Goal: Task Accomplishment & Management: Manage account settings

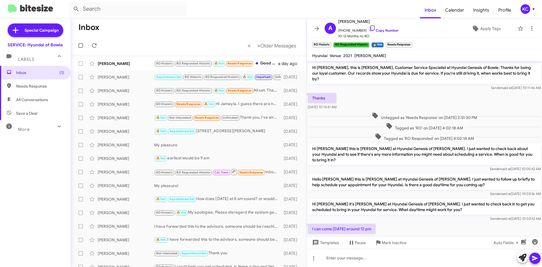
scroll to position [168, 0]
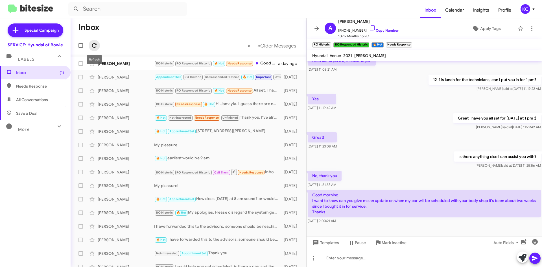
click at [94, 45] on icon at bounding box center [94, 45] width 7 height 7
click at [528, 8] on div "KC" at bounding box center [525, 9] width 10 height 10
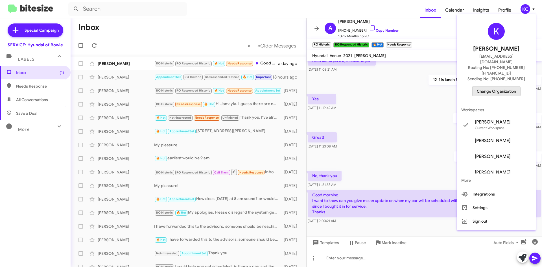
click at [485, 86] on span "Change Organization" at bounding box center [495, 91] width 39 height 10
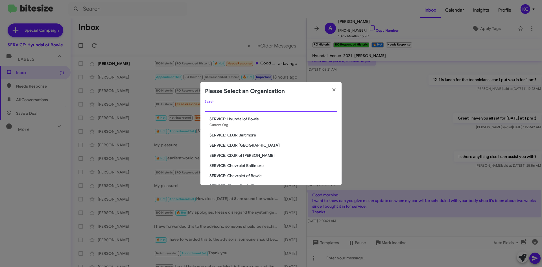
drag, startPoint x: 295, startPoint y: 118, endPoint x: 234, endPoint y: 106, distance: 62.1
click at [234, 106] on input "Search" at bounding box center [271, 107] width 132 height 5
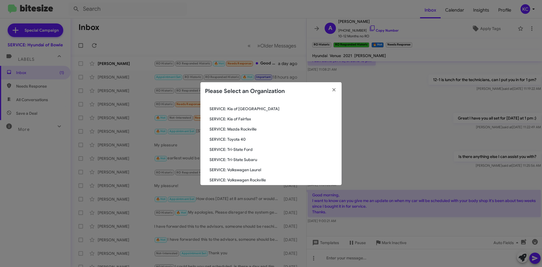
scroll to position [104, 0]
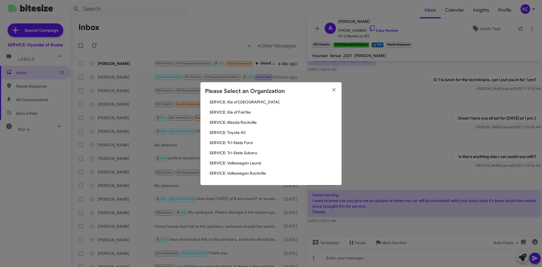
click at [239, 111] on span "SERVICE: Kia of Fairfax" at bounding box center [272, 112] width 127 height 6
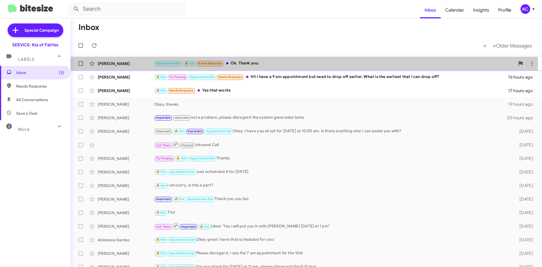
click at [244, 68] on div "Sasha Pollard Appointment Set 🔥 Hot Needs Response Ok. Thank you. 14 hours ago" at bounding box center [306, 63] width 462 height 11
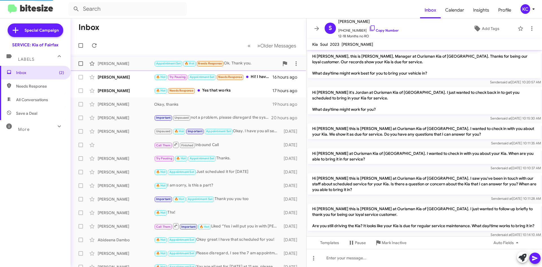
scroll to position [190, 0]
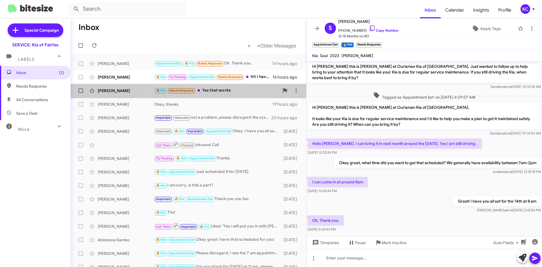
click at [249, 89] on div "🔥 Hot Needs Response Yes that works" at bounding box center [216, 90] width 125 height 6
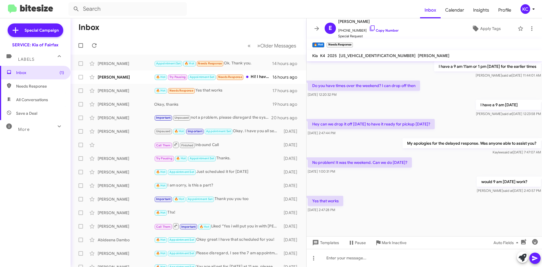
scroll to position [204, 0]
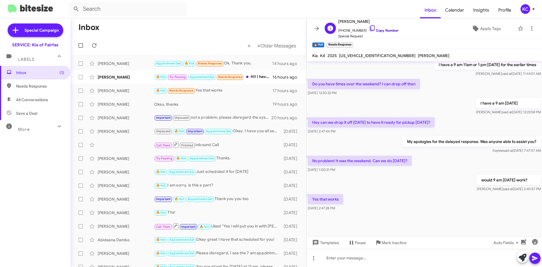
click at [380, 28] on link "Copy Number" at bounding box center [384, 30] width 30 height 4
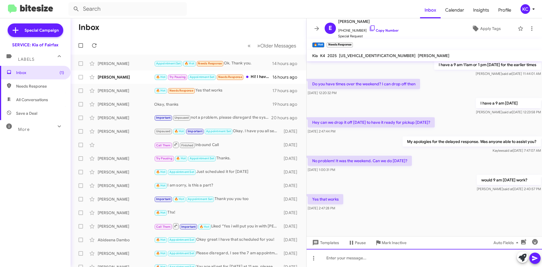
click at [353, 266] on div at bounding box center [423, 257] width 235 height 18
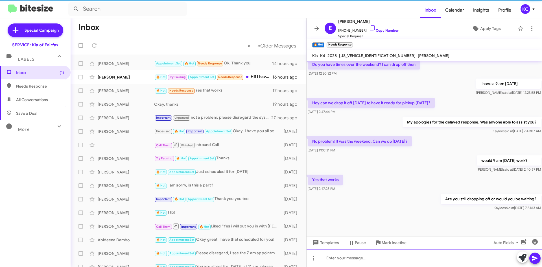
scroll to position [224, 0]
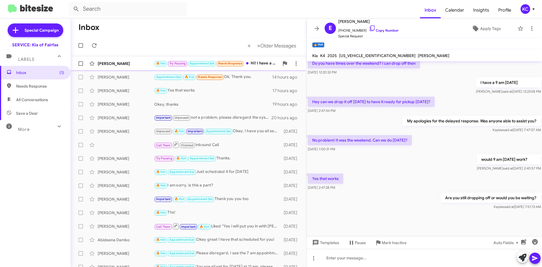
click at [132, 69] on div "Andrea Komis 🔥 Hot Try Pausing Appointment Set Needs Response Hi! I have a 9 am…" at bounding box center [188, 63] width 226 height 11
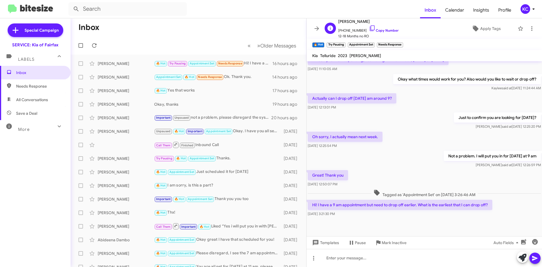
click at [369, 26] on span "+12022517277 Copy Number" at bounding box center [368, 29] width 60 height 8
click at [366, 25] on span "Andrea Komis" at bounding box center [368, 21] width 60 height 7
click at [369, 29] on icon at bounding box center [372, 28] width 7 height 7
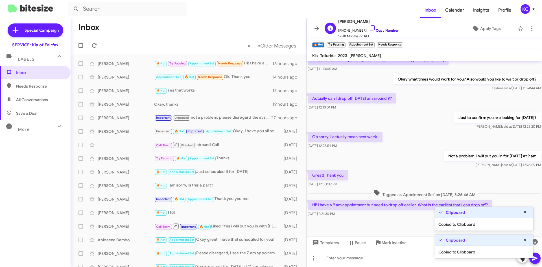
click at [369, 29] on icon at bounding box center [372, 28] width 7 height 7
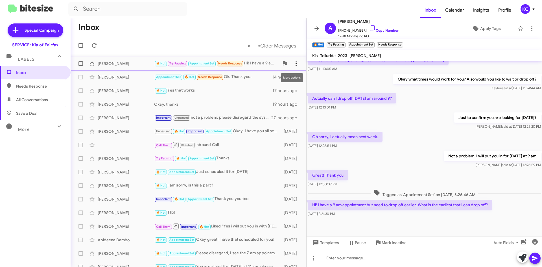
click at [295, 63] on span at bounding box center [295, 63] width 11 height 7
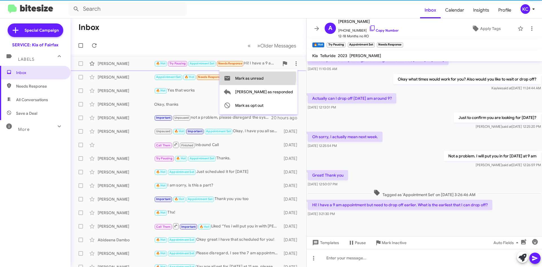
click at [263, 77] on span "Mark as unread" at bounding box center [249, 78] width 28 height 14
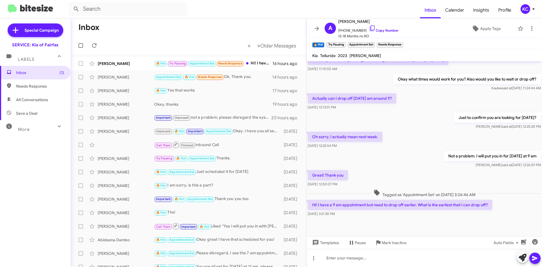
click at [198, 41] on mat-toolbar-row "« Previous » Next Older Messages" at bounding box center [189, 45] width 236 height 18
click at [525, 6] on div "KC" at bounding box center [525, 9] width 10 height 10
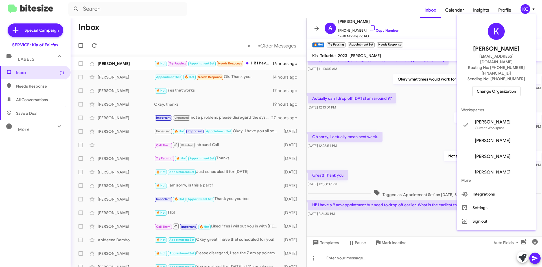
click at [492, 86] on span "Change Organization" at bounding box center [495, 91] width 39 height 10
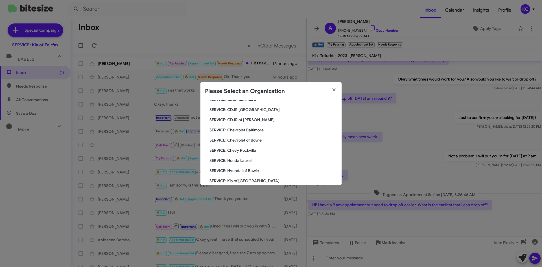
scroll to position [104, 0]
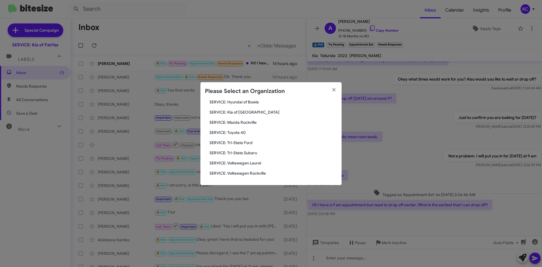
click at [258, 153] on span "SERVICE: Tri-State Subaru" at bounding box center [272, 153] width 127 height 6
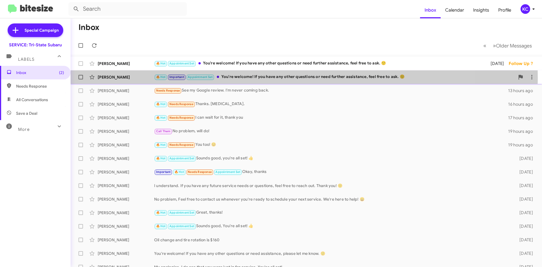
click at [255, 77] on div "🔥 Hot Important Appointment Set You're welcome! If you have any other questions…" at bounding box center [334, 77] width 360 height 6
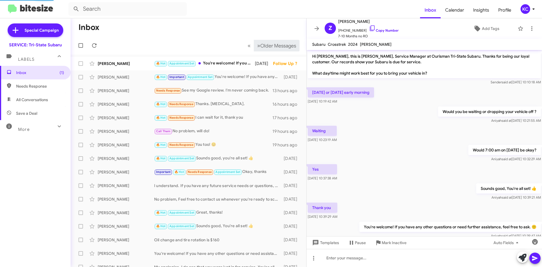
scroll to position [28, 0]
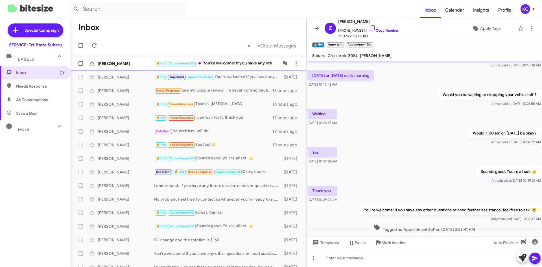
click at [231, 63] on div "🔥 Hot Appointment Set You're welcome! If you have any other questions or need f…" at bounding box center [216, 63] width 125 height 6
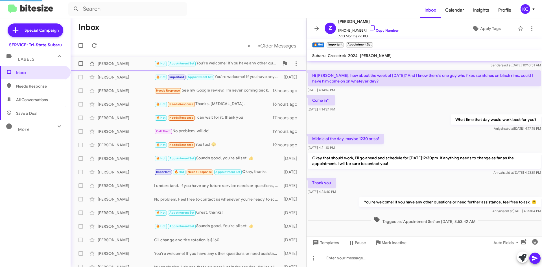
scroll to position [30, 0]
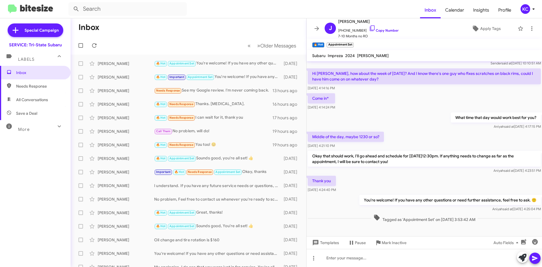
click at [359, 1] on mat-toolbar "Inbox Calendar Insights Profile KC" at bounding box center [271, 9] width 542 height 18
click at [523, 11] on div "KC" at bounding box center [525, 9] width 10 height 10
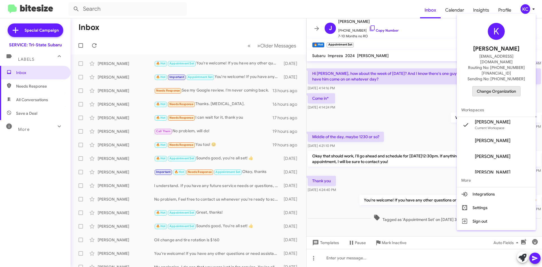
click at [481, 86] on span "Change Organization" at bounding box center [495, 91] width 39 height 10
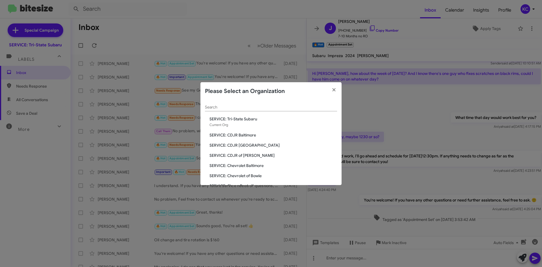
click at [254, 135] on span "SERVICE: CDJR Baltimore" at bounding box center [272, 135] width 127 height 6
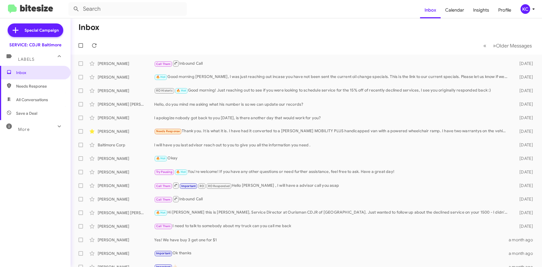
click at [525, 3] on mat-toolbar "Inbox Calendar Insights Profile KC" at bounding box center [271, 9] width 542 height 18
click at [527, 9] on div "KC" at bounding box center [525, 9] width 10 height 10
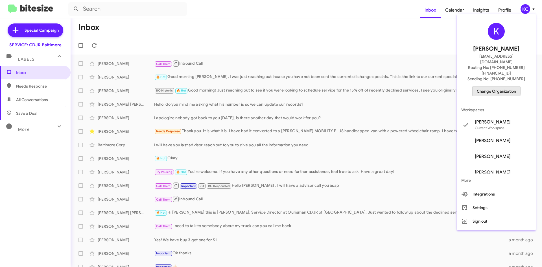
click at [500, 86] on span "Change Organization" at bounding box center [495, 91] width 39 height 10
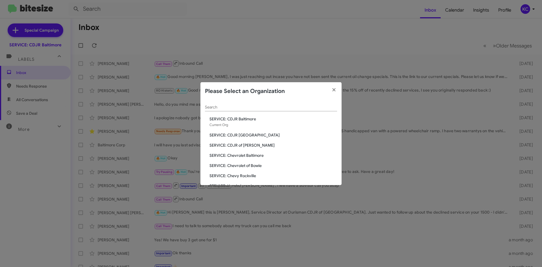
click at [245, 135] on span "SERVICE: CDJR [GEOGRAPHIC_DATA]" at bounding box center [272, 135] width 127 height 6
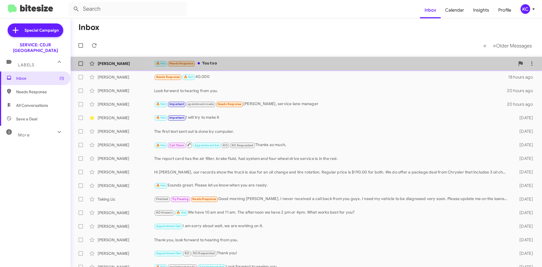
click at [368, 61] on div "🔥 Hot Needs Response You too" at bounding box center [334, 63] width 360 height 6
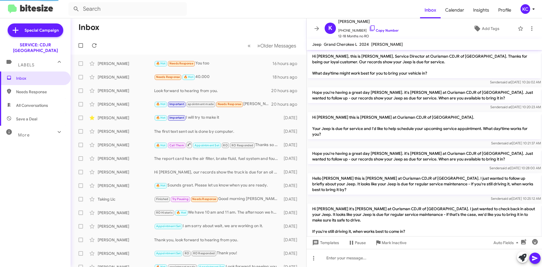
scroll to position [237, 0]
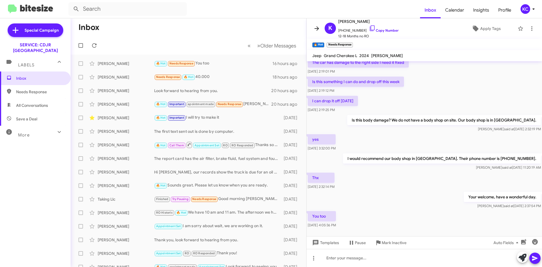
click at [315, 23] on button at bounding box center [316, 28] width 11 height 11
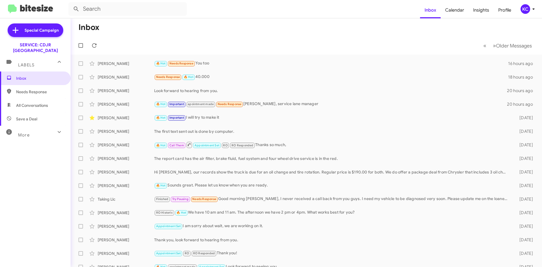
click at [523, 8] on div "KC" at bounding box center [525, 9] width 10 height 10
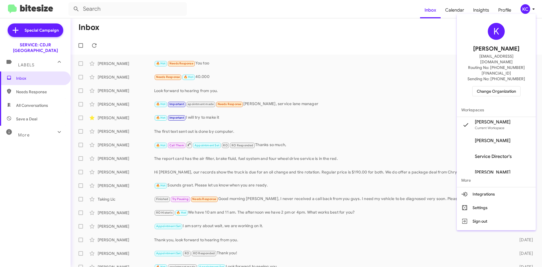
click at [500, 86] on span "Change Organization" at bounding box center [495, 91] width 39 height 10
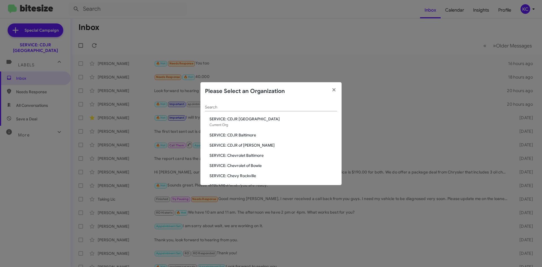
click at [257, 145] on span "SERVICE: CDJR of [PERSON_NAME]" at bounding box center [272, 145] width 127 height 6
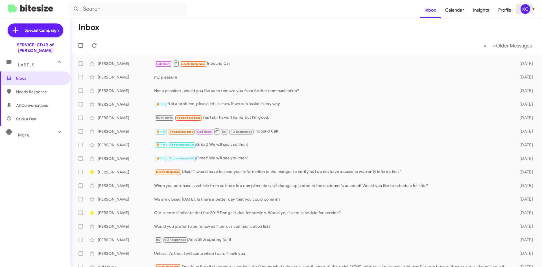
click at [529, 10] on div "KC" at bounding box center [525, 9] width 10 height 10
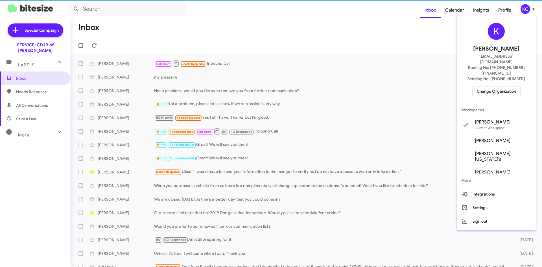
click at [501, 86] on span "Change Organization" at bounding box center [495, 91] width 39 height 10
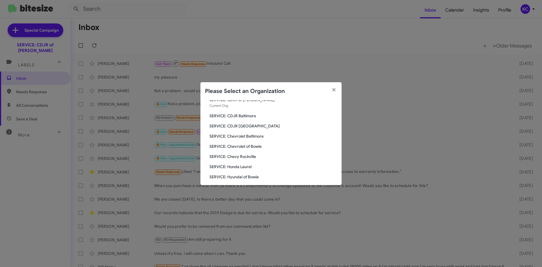
scroll to position [28, 0]
click at [242, 127] on span "SERVICE: Chevrolet Baltimore" at bounding box center [272, 127] width 127 height 6
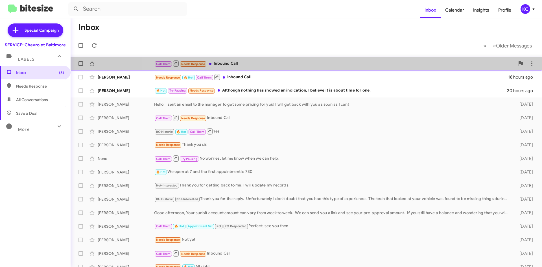
click at [330, 60] on div "Call Them Needs Response Inbound Call 17 hours ago" at bounding box center [306, 63] width 462 height 11
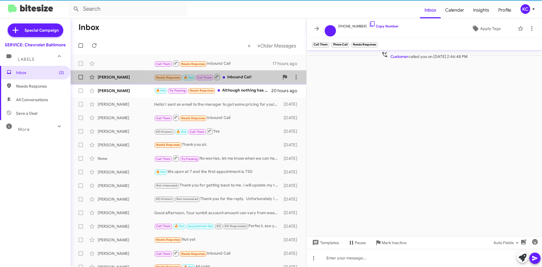
click at [242, 75] on div "Needs Response 🔥 Hot Call Them Inbound Call" at bounding box center [216, 76] width 125 height 7
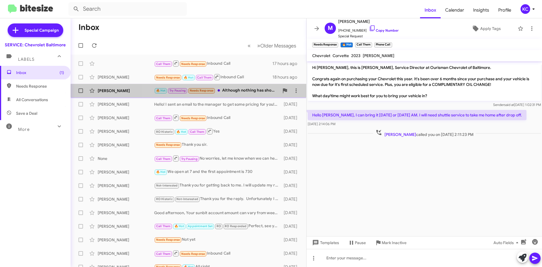
click at [241, 94] on div "Anthony Wainwright 🔥 Hot Try Pausing Needs Response Although nothing has showed…" at bounding box center [188, 90] width 226 height 11
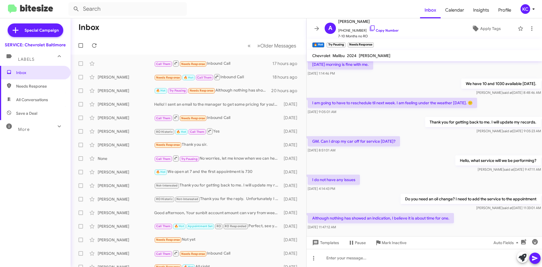
scroll to position [48, 0]
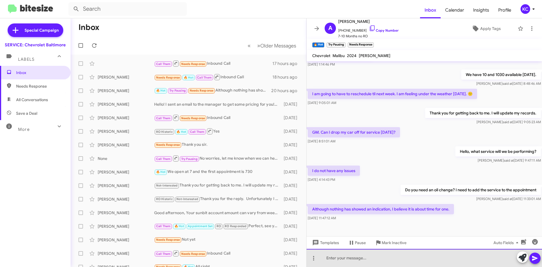
click at [388, 265] on div at bounding box center [423, 257] width 235 height 18
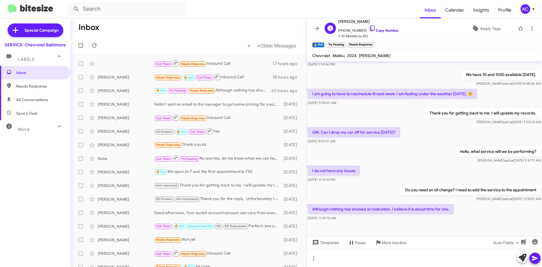
click at [389, 32] on link "Copy Number" at bounding box center [384, 30] width 30 height 4
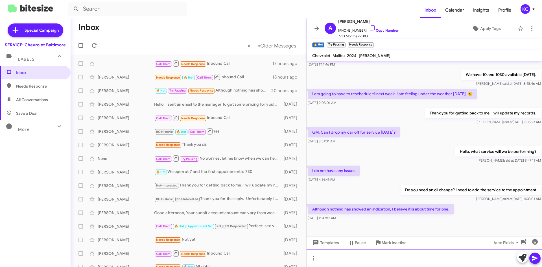
click at [401, 253] on div at bounding box center [423, 257] width 235 height 18
click at [401, 258] on div "I can put you down for an oil change." at bounding box center [423, 257] width 235 height 18
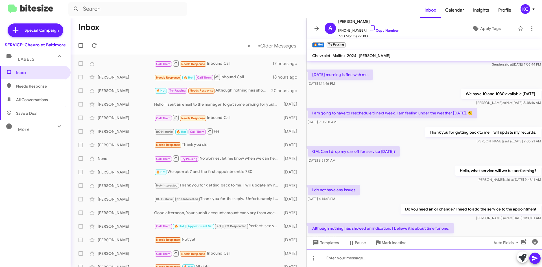
scroll to position [69, 0]
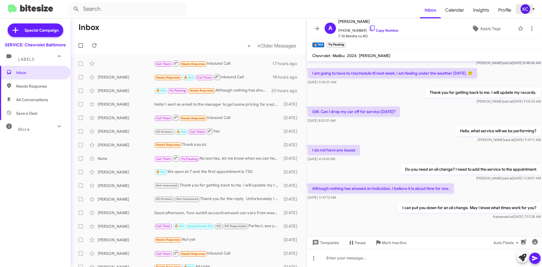
click at [528, 9] on div "KC" at bounding box center [525, 9] width 10 height 10
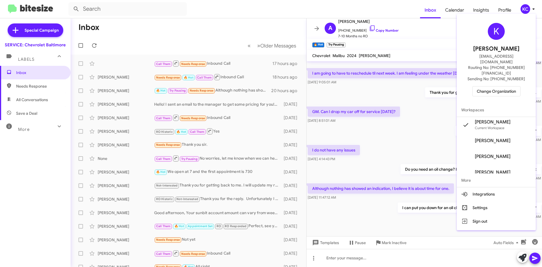
click at [479, 86] on span "Change Organization" at bounding box center [495, 91] width 39 height 10
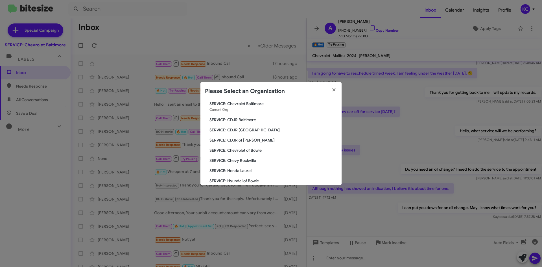
scroll to position [28, 0]
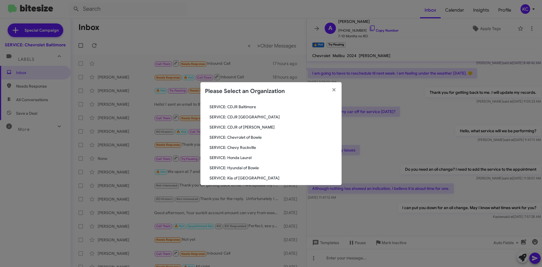
click at [246, 138] on span "SERVICE: Chevrolet of Bowie" at bounding box center [272, 137] width 127 height 6
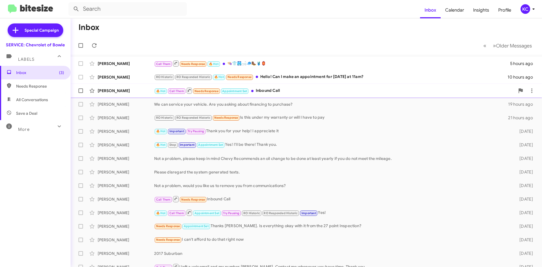
click at [284, 87] on div "🔥 Hot Call Them Needs Response Appointment Set Inbound Call" at bounding box center [334, 90] width 360 height 7
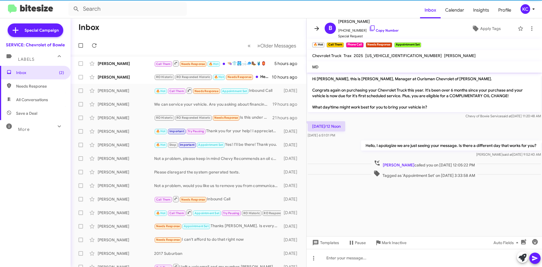
click at [320, 30] on span at bounding box center [316, 28] width 11 height 7
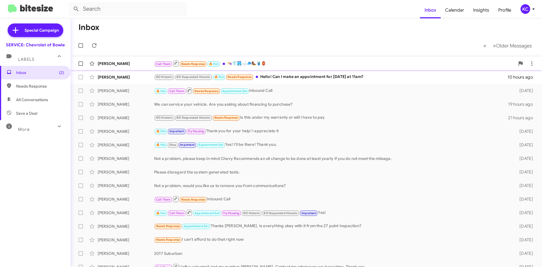
click at [296, 60] on div "Call Them Needs Response 🔥 Hot 👒👕🩳🛁🧢🥾🩱🏮" at bounding box center [334, 63] width 360 height 7
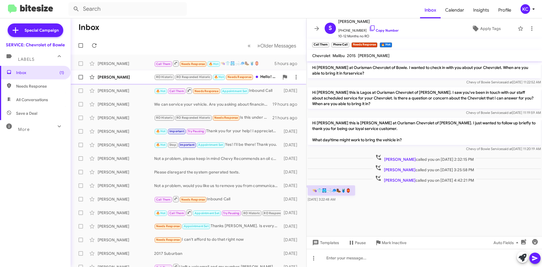
click at [123, 83] on span "Deanna Robinson RO Historic RO Responded Historic 🔥 Hot Needs Response Hello! C…" at bounding box center [189, 77] width 236 height 14
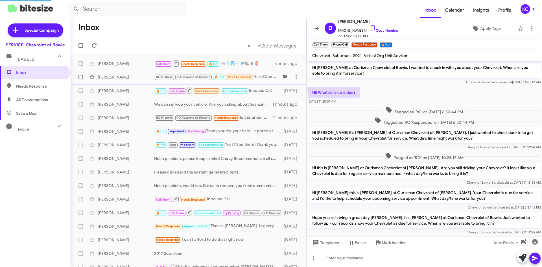
scroll to position [74, 0]
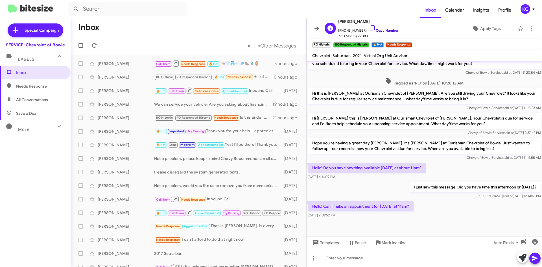
click at [369, 30] on icon at bounding box center [371, 28] width 5 height 6
click at [369, 28] on icon at bounding box center [372, 28] width 7 height 7
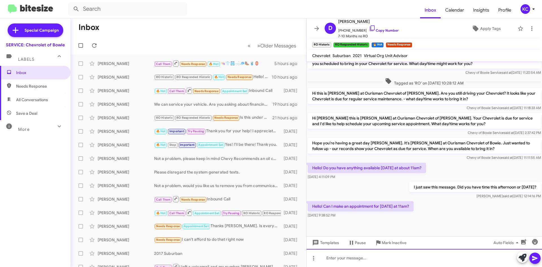
click at [347, 261] on div at bounding box center [423, 257] width 235 height 18
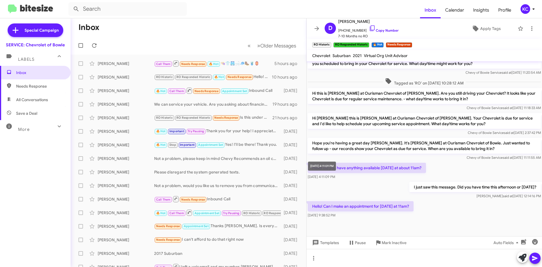
click at [335, 178] on span "Sep 3, 2025, 4:11:09 PM" at bounding box center [320, 176] width 27 height 4
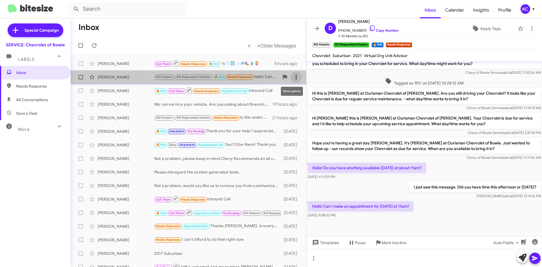
click at [294, 76] on icon at bounding box center [295, 77] width 7 height 7
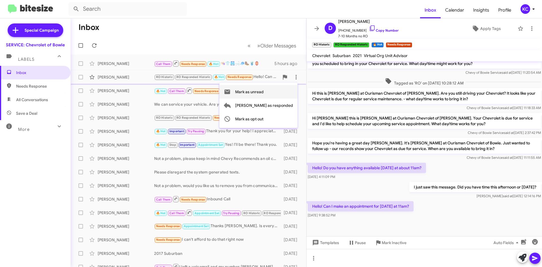
click at [263, 94] on span "Mark as unread" at bounding box center [249, 92] width 28 height 14
click at [530, 10] on icon at bounding box center [533, 9] width 7 height 7
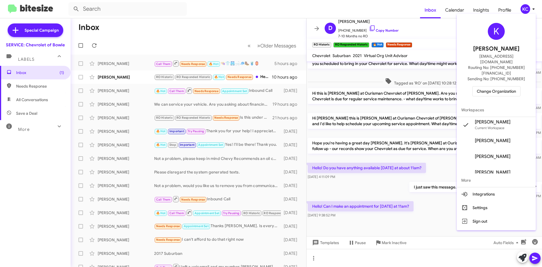
click at [506, 86] on span "Change Organization" at bounding box center [495, 91] width 39 height 10
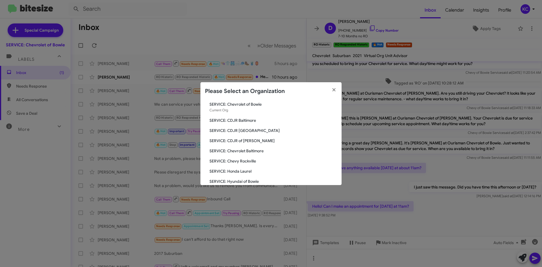
scroll to position [28, 0]
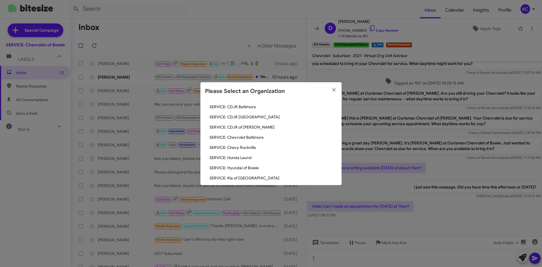
click at [238, 146] on span "SERVICE: Chevy Rockville" at bounding box center [272, 147] width 127 height 6
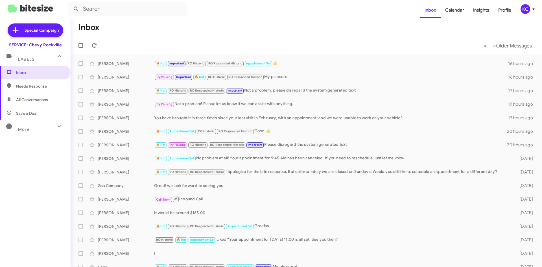
click at [522, 9] on div "KC" at bounding box center [525, 9] width 10 height 10
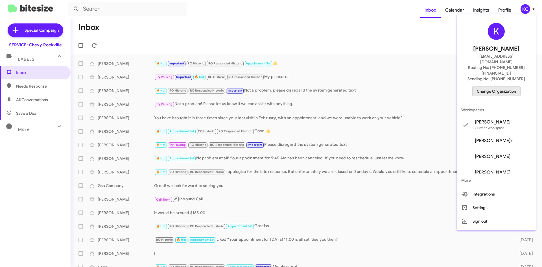
click at [494, 86] on span "Change Organization" at bounding box center [495, 91] width 39 height 10
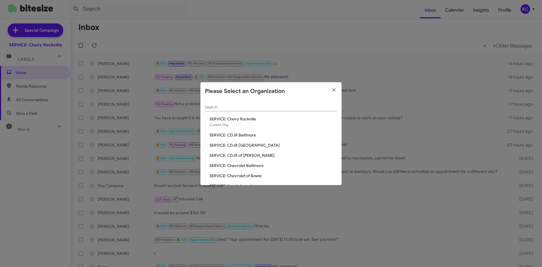
scroll to position [28, 0]
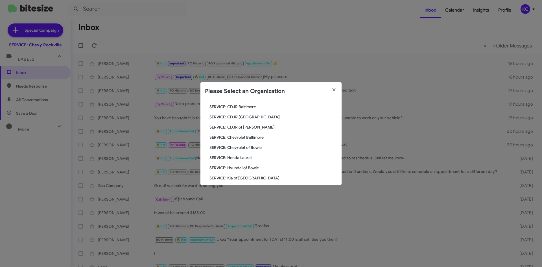
click at [244, 156] on span "SERVICE: Honda Laurel" at bounding box center [272, 158] width 127 height 6
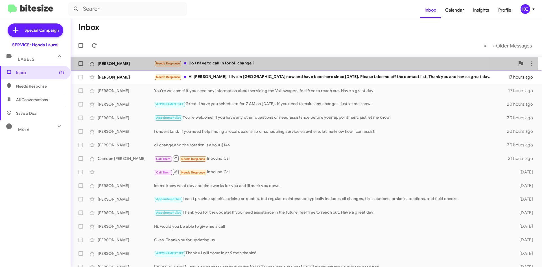
click at [226, 58] on div "[PERSON_NAME] Needs Response Do I have to call in for oil change ? 15 hours ago" at bounding box center [306, 63] width 462 height 11
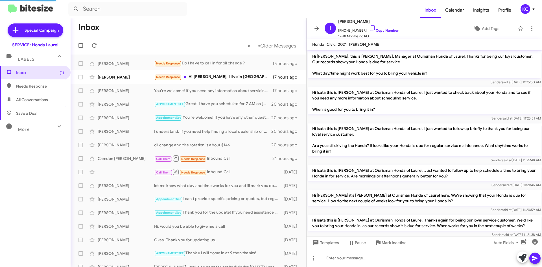
scroll to position [159, 0]
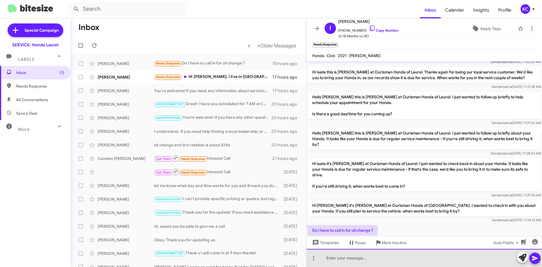
click at [403, 259] on div at bounding box center [423, 257] width 235 height 18
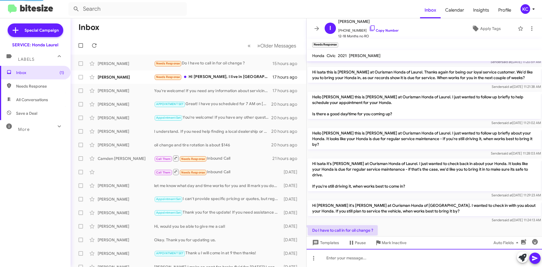
scroll to position [0, 0]
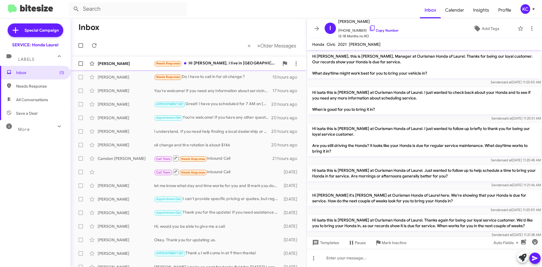
click at [209, 65] on div "Needs Response Hi Adam, I live in Houston TX now and have been here since June …" at bounding box center [216, 63] width 125 height 6
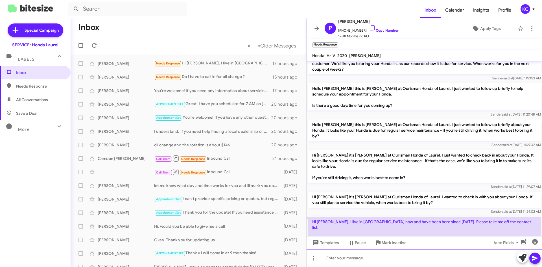
click at [423, 261] on div at bounding box center [423, 257] width 235 height 18
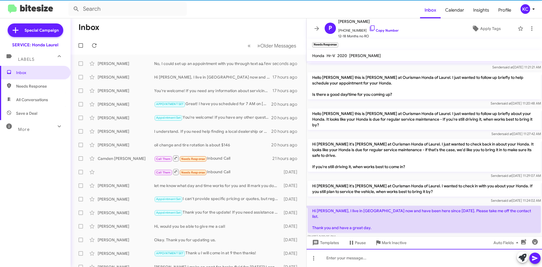
scroll to position [249, 0]
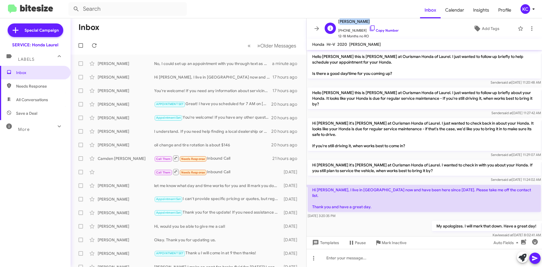
drag, startPoint x: 385, startPoint y: 21, endPoint x: 336, endPoint y: 22, distance: 48.8
click at [336, 22] on div "P Peter Aquino +19082055517 Copy Number 12-18 Months no RO" at bounding box center [360, 28] width 76 height 21
copy span "Peter Aquino"
click at [369, 26] on icon at bounding box center [372, 28] width 7 height 7
copy span "Peter Aquino"
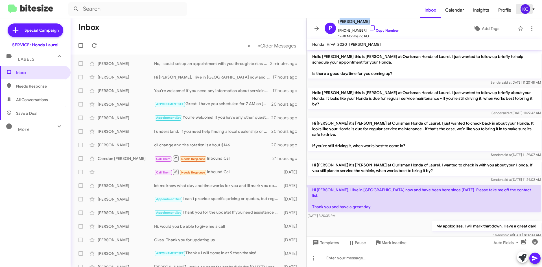
click at [525, 10] on div "KC" at bounding box center [525, 9] width 10 height 10
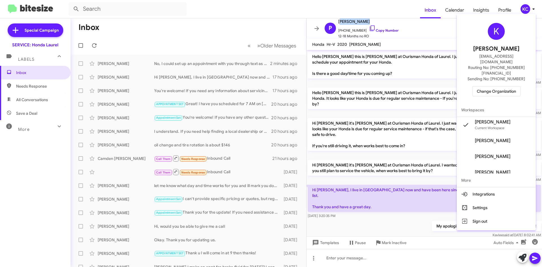
click at [501, 86] on span "Change Organization" at bounding box center [495, 91] width 39 height 10
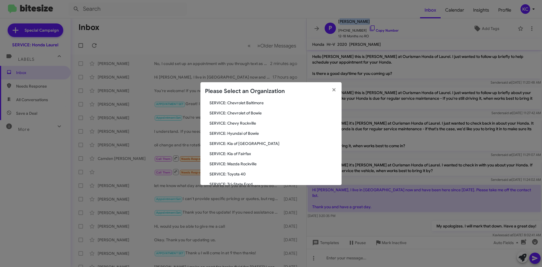
scroll to position [76, 0]
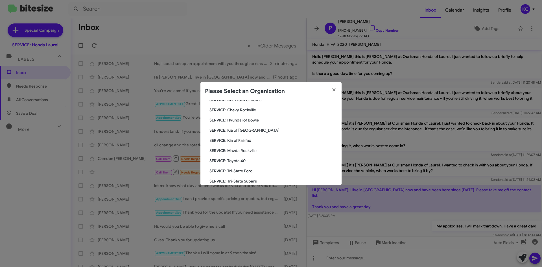
click at [245, 129] on span "SERVICE: Kia of [GEOGRAPHIC_DATA]" at bounding box center [272, 130] width 127 height 6
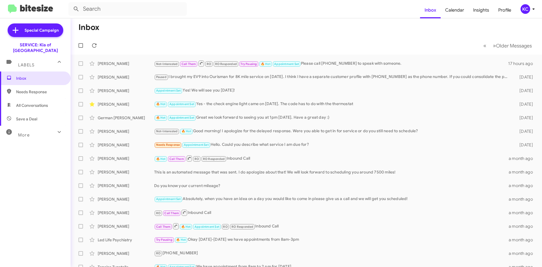
click at [529, 14] on mat-toolbar "Inbox Calendar Insights Profile KC" at bounding box center [271, 9] width 542 height 18
click at [525, 10] on div "KC" at bounding box center [525, 9] width 10 height 10
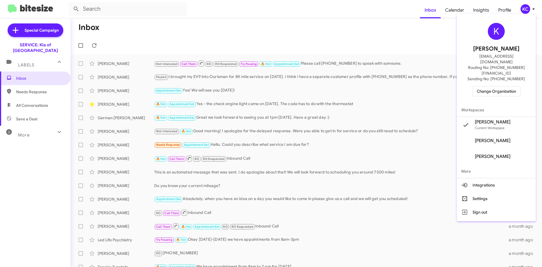
click at [495, 86] on span "Change Organization" at bounding box center [495, 91] width 39 height 10
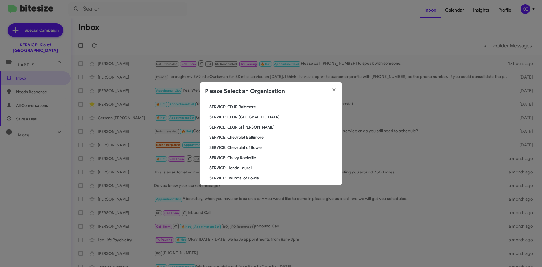
scroll to position [56, 0]
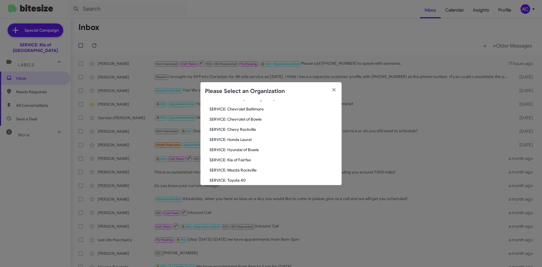
click at [249, 149] on span "SERVICE: Hyundai of Bowie" at bounding box center [272, 150] width 127 height 6
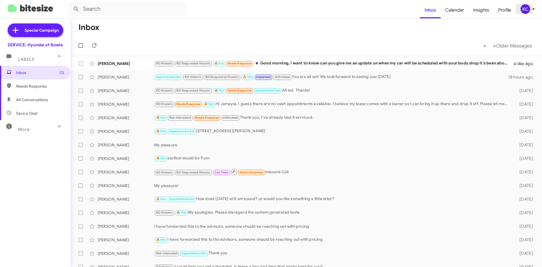
click at [528, 8] on div "KC" at bounding box center [525, 9] width 10 height 10
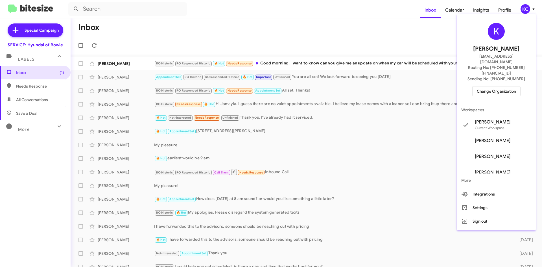
click at [492, 86] on span "Change Organization" at bounding box center [495, 91] width 39 height 10
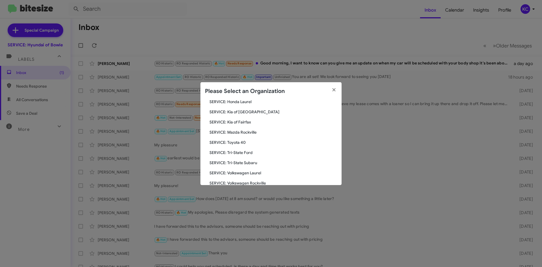
scroll to position [104, 0]
click at [250, 123] on span "SERVICE: Mazda Rockville" at bounding box center [272, 122] width 127 height 6
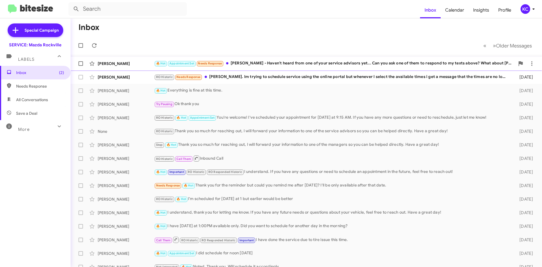
click at [248, 62] on div "🔥 Hot Appointment Set Needs Response [PERSON_NAME] - Haven't heard from one of …" at bounding box center [334, 63] width 360 height 6
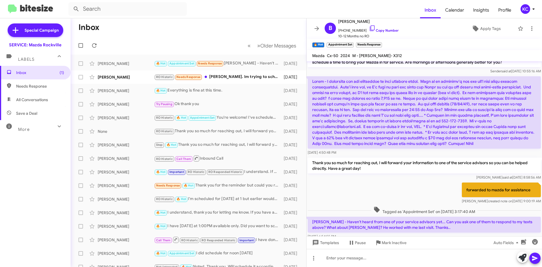
scroll to position [87, 0]
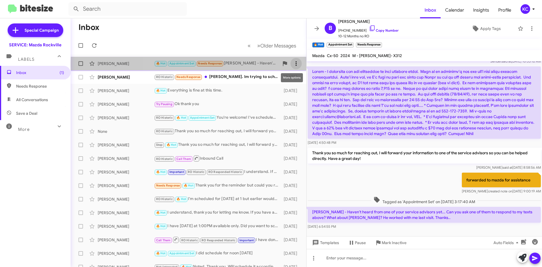
click at [292, 65] on icon at bounding box center [295, 63] width 7 height 7
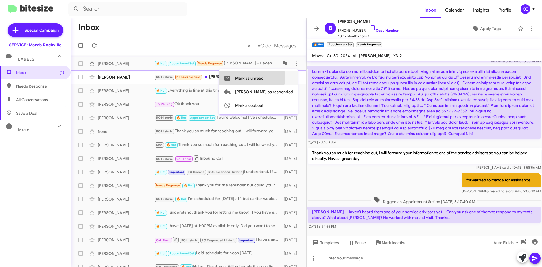
click at [263, 78] on span "Mark as unread" at bounding box center [249, 78] width 28 height 14
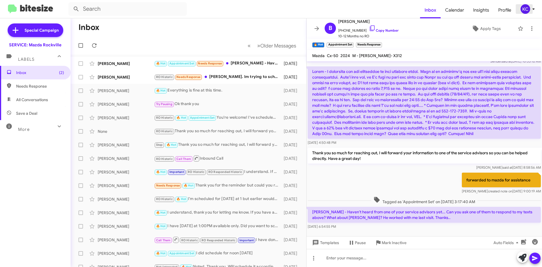
click at [521, 11] on div "KC" at bounding box center [525, 9] width 10 height 10
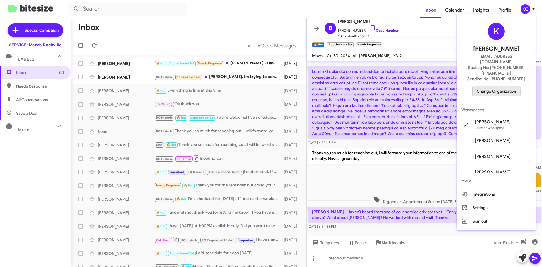
click at [481, 86] on span "Change Organization" at bounding box center [495, 91] width 39 height 10
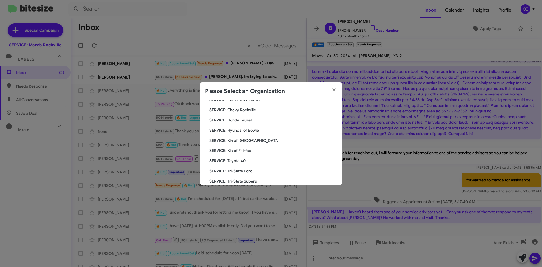
scroll to position [104, 0]
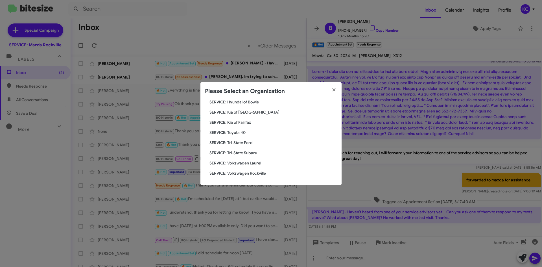
click at [240, 133] on span "SERVICE: Toyota 40" at bounding box center [272, 132] width 127 height 6
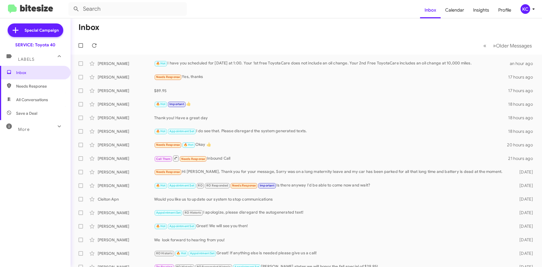
click at [529, 10] on span "KC" at bounding box center [528, 9] width 17 height 10
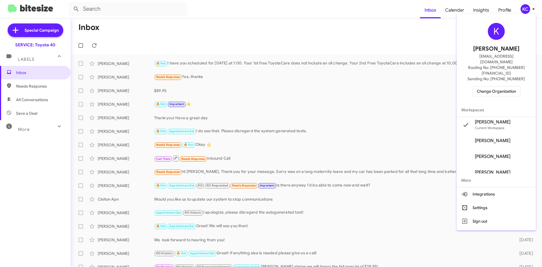
click at [483, 86] on button "Change Organization" at bounding box center [496, 91] width 48 height 10
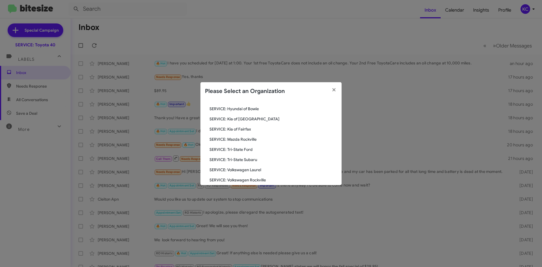
scroll to position [104, 0]
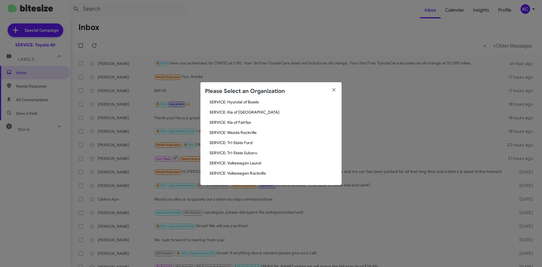
click at [236, 144] on span "SERVICE: Tri-State Ford" at bounding box center [272, 143] width 127 height 6
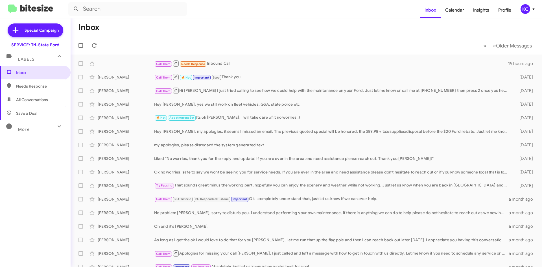
click at [523, 14] on div "KC" at bounding box center [525, 9] width 10 height 10
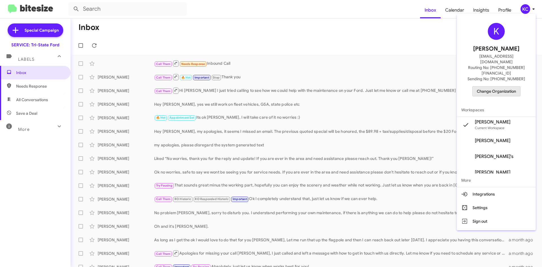
click at [512, 86] on span "Change Organization" at bounding box center [495, 91] width 39 height 10
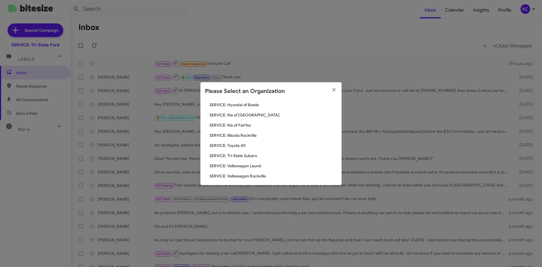
scroll to position [104, 0]
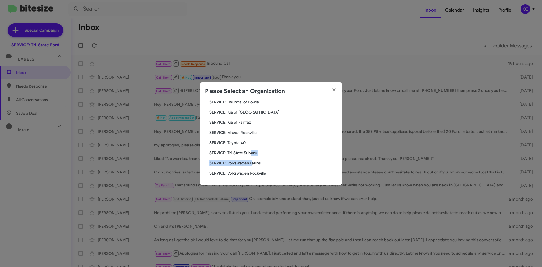
click at [252, 156] on div "Search SERVICE: Tri-State Ford Current Org SERVICE: CDJR Baltimore SERVICE: CDJ…" at bounding box center [270, 142] width 141 height 85
click at [249, 153] on span "SERVICE: Tri-State Subaru" at bounding box center [272, 153] width 127 height 6
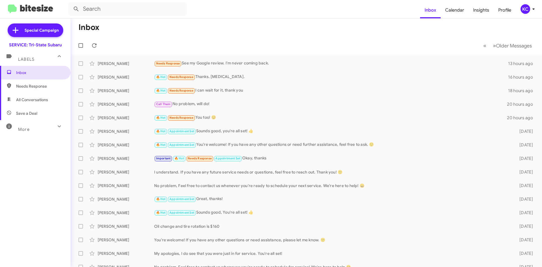
click at [527, 8] on div "KC" at bounding box center [525, 9] width 10 height 10
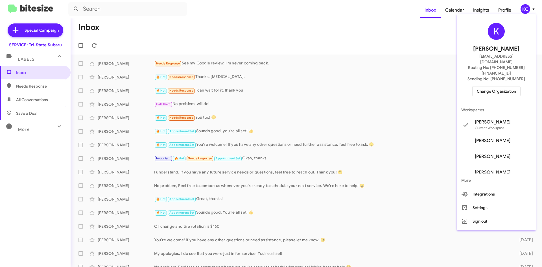
click at [500, 86] on span "Change Organization" at bounding box center [495, 91] width 39 height 10
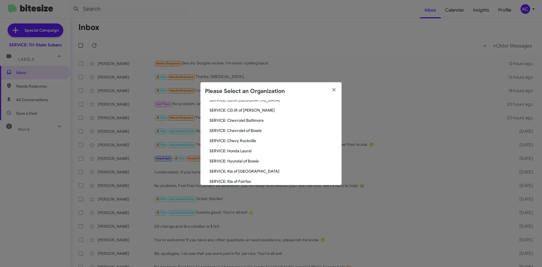
scroll to position [104, 0]
click at [261, 162] on span "SERVICE: Volkswagen Laurel" at bounding box center [272, 163] width 127 height 6
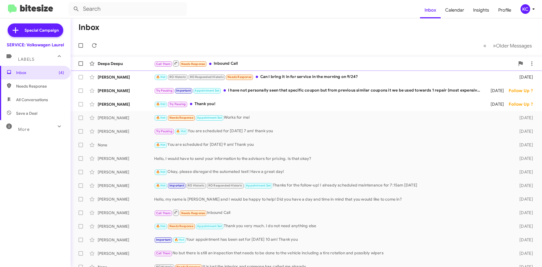
click at [326, 62] on div "Call Them Needs Response Inbound Call" at bounding box center [334, 63] width 360 height 7
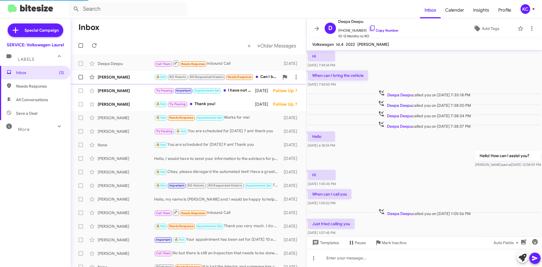
scroll to position [138, 0]
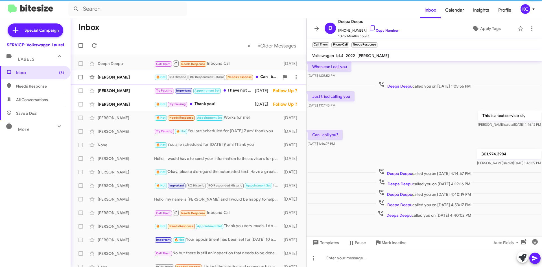
click at [263, 79] on div "🔥 Hot RO Historic RO Responded Historic Needs Response Can I bring it in for se…" at bounding box center [216, 77] width 125 height 6
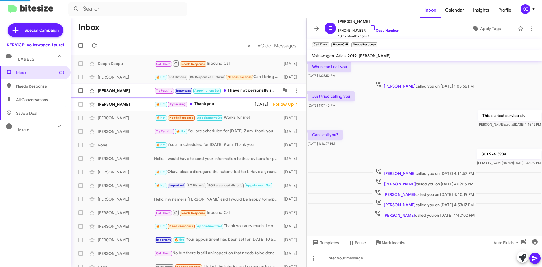
scroll to position [148, 0]
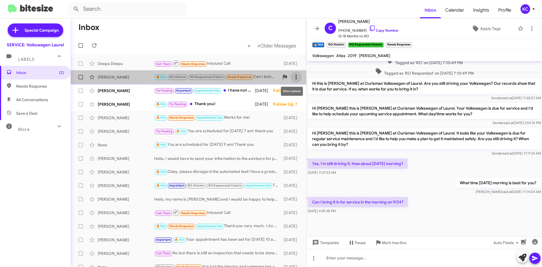
click at [295, 77] on span at bounding box center [295, 77] width 11 height 7
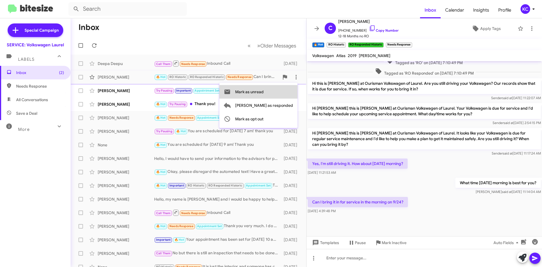
click at [263, 88] on span "Mark as unread" at bounding box center [249, 92] width 28 height 14
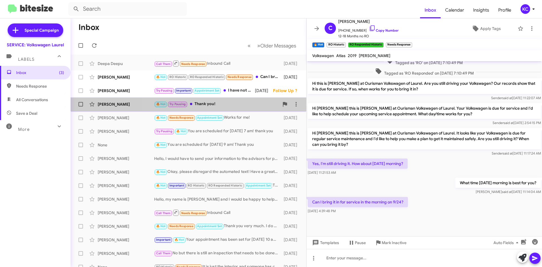
click at [244, 101] on div "🔥 Hot Try Pausing Thank you!" at bounding box center [216, 104] width 125 height 6
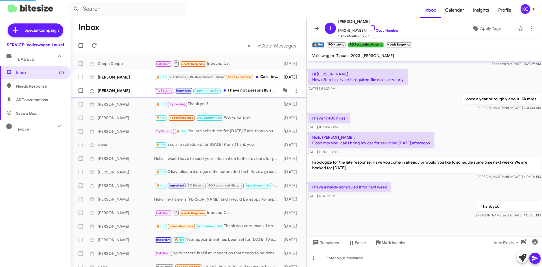
scroll to position [146, 0]
click at [241, 94] on div "Jeff Schloz Try Pausing Important Appointment Set I have not personally seen th…" at bounding box center [188, 90] width 226 height 11
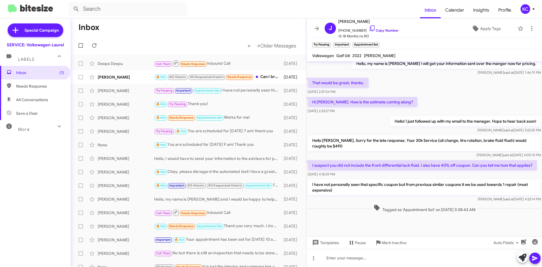
scroll to position [203, 0]
click at [263, 77] on div "🔥 Hot RO Historic RO Responded Historic Needs Response Can I bring it in for se…" at bounding box center [216, 77] width 125 height 6
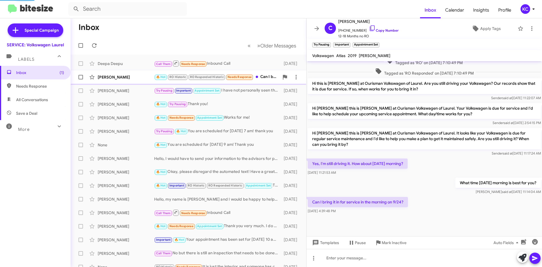
scroll to position [148, 0]
click at [292, 78] on icon at bounding box center [295, 77] width 7 height 7
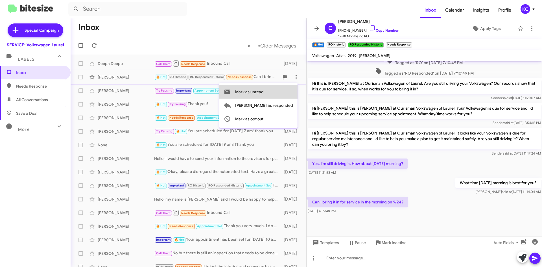
click at [263, 89] on span "Mark as unread" at bounding box center [249, 92] width 28 height 14
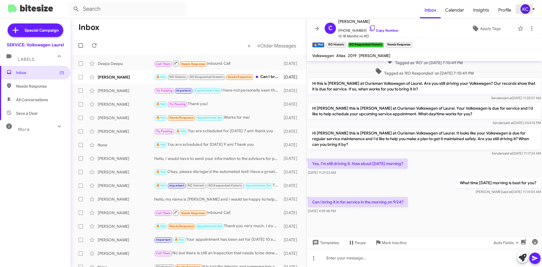
click at [529, 6] on span "KC" at bounding box center [528, 9] width 17 height 10
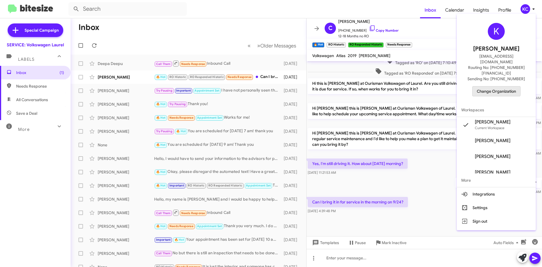
click at [498, 86] on span "Change Organization" at bounding box center [495, 91] width 39 height 10
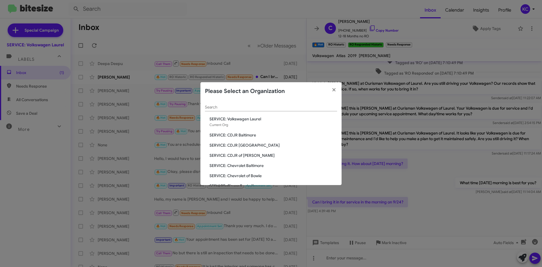
scroll to position [104, 0]
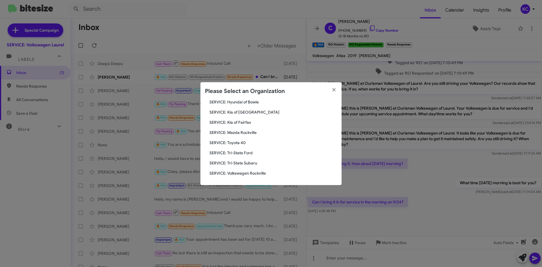
click at [252, 171] on span "SERVICE: Volkswagen Rockville" at bounding box center [272, 173] width 127 height 6
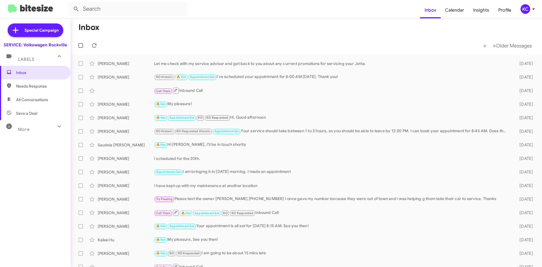
click at [530, 11] on icon at bounding box center [533, 9] width 7 height 7
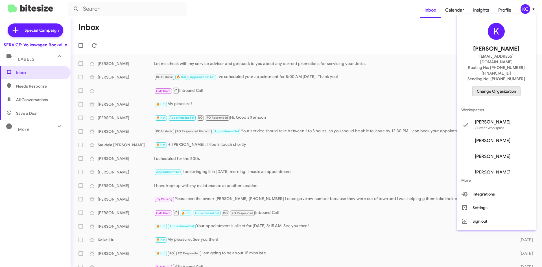
click at [489, 86] on span "Change Organization" at bounding box center [495, 91] width 39 height 10
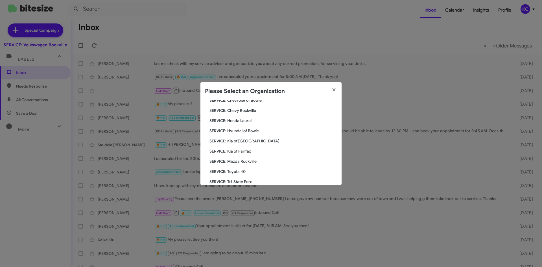
scroll to position [85, 0]
click at [242, 142] on span "SERVICE: Kia of Fairfax" at bounding box center [272, 142] width 127 height 6
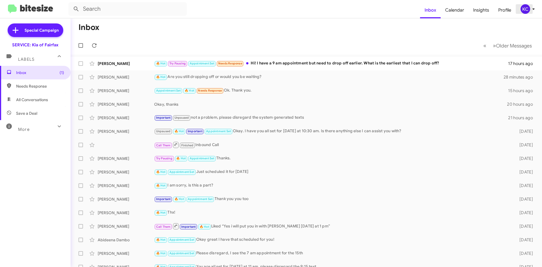
click at [522, 6] on div "KC" at bounding box center [525, 9] width 10 height 10
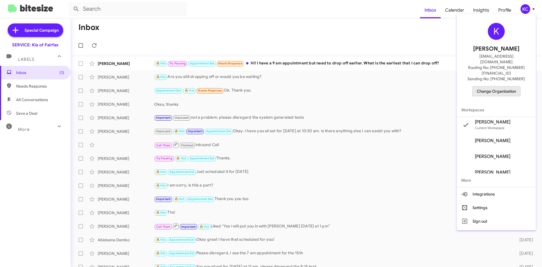
click at [494, 86] on span "Change Organization" at bounding box center [495, 91] width 39 height 10
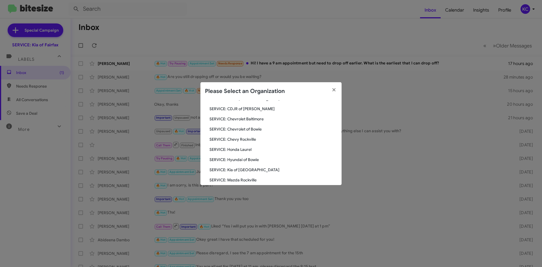
scroll to position [56, 0]
click at [229, 38] on modal-container "Please Select an Organization Search SERVICE: Kia of [GEOGRAPHIC_DATA] Current …" at bounding box center [271, 133] width 542 height 267
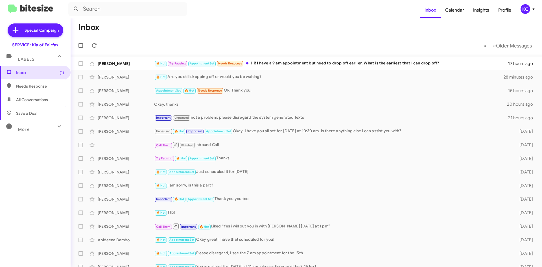
click at [267, 61] on div "🔥 Hot Try Pausing Appointment Set Needs Response Hi! I have a 9 am appointment …" at bounding box center [331, 63] width 354 height 6
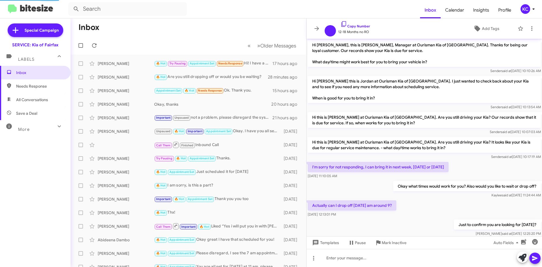
scroll to position [107, 0]
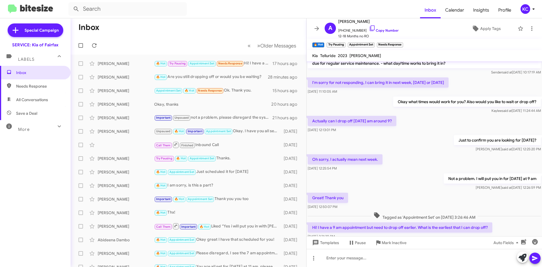
click at [361, 175] on div "Not a problem. I will put you in for [DATE] at 9 am [PERSON_NAME] said at [DATE…" at bounding box center [423, 181] width 235 height 19
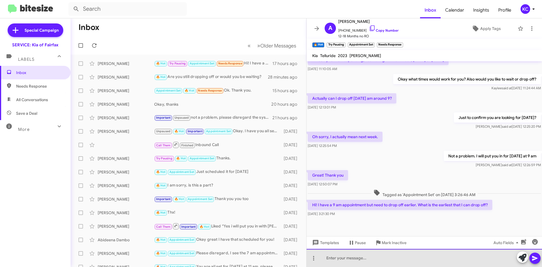
click at [336, 256] on div at bounding box center [423, 257] width 235 height 18
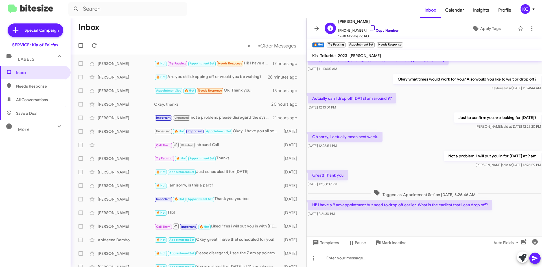
click at [369, 28] on icon at bounding box center [372, 28] width 7 height 7
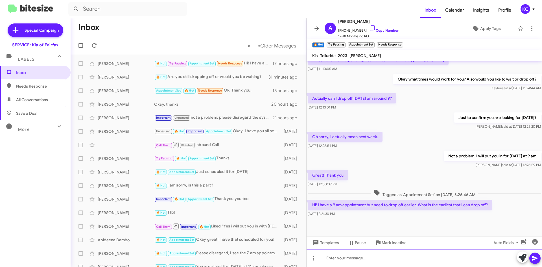
click at [344, 254] on div at bounding box center [423, 257] width 235 height 18
click at [486, 260] on div "My apologizes for the delay. The earliest I could move it would be 8:45" at bounding box center [423, 257] width 235 height 18
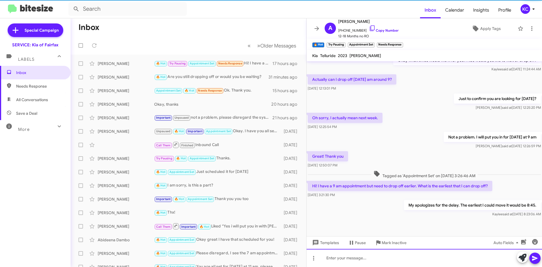
scroll to position [150, 0]
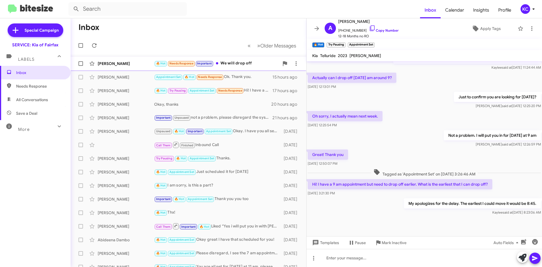
click at [126, 62] on div "[PERSON_NAME]" at bounding box center [126, 64] width 56 height 6
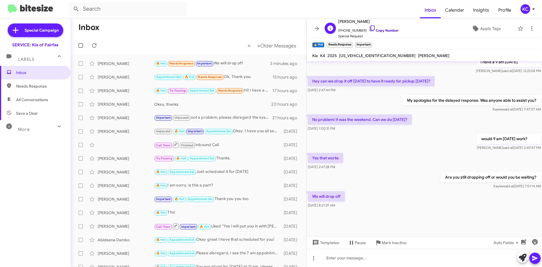
click at [369, 29] on icon at bounding box center [372, 28] width 7 height 7
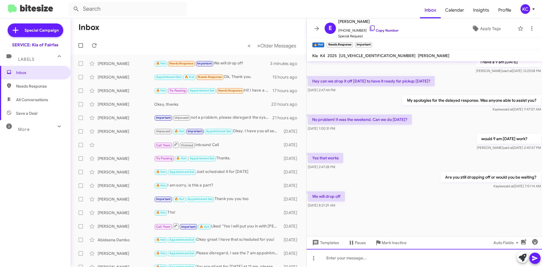
click at [354, 260] on div at bounding box center [423, 257] width 235 height 18
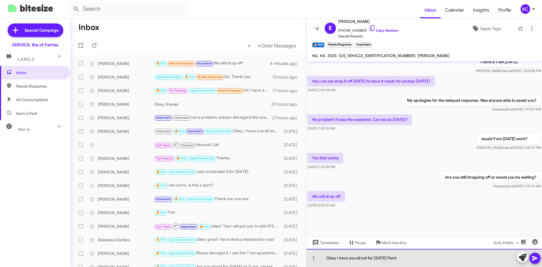
click at [335, 258] on div "Okay I have you all set for [DATE] 9am!" at bounding box center [423, 257] width 235 height 18
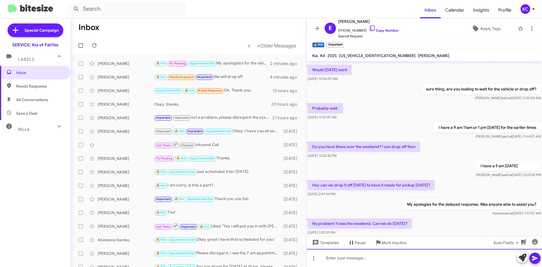
scroll to position [265, 0]
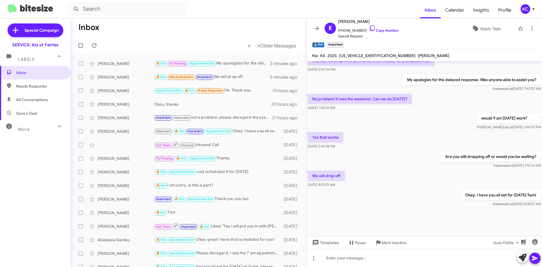
click at [529, 7] on div "KC" at bounding box center [525, 9] width 10 height 10
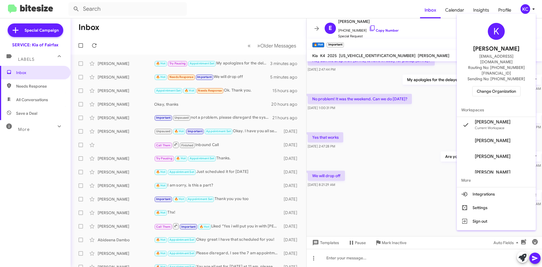
click at [508, 86] on span "Change Organization" at bounding box center [495, 91] width 39 height 10
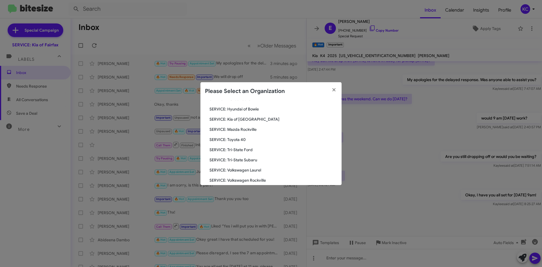
scroll to position [104, 0]
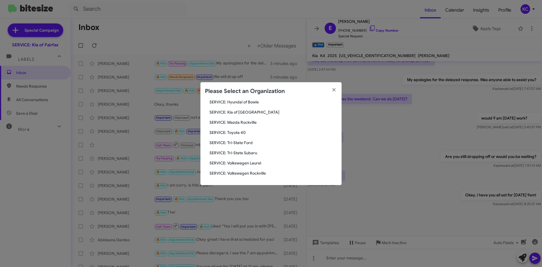
click at [243, 150] on span "SERVICE: Tri-State Subaru" at bounding box center [272, 153] width 127 height 6
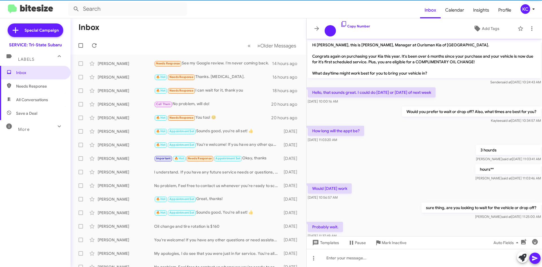
scroll to position [243, 0]
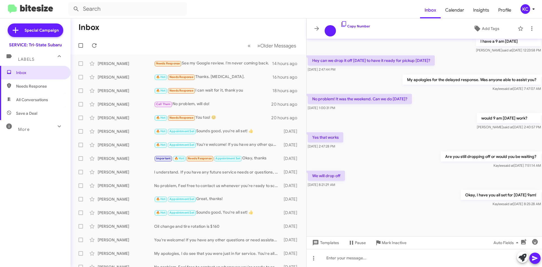
click at [525, 8] on div "KC" at bounding box center [525, 9] width 10 height 10
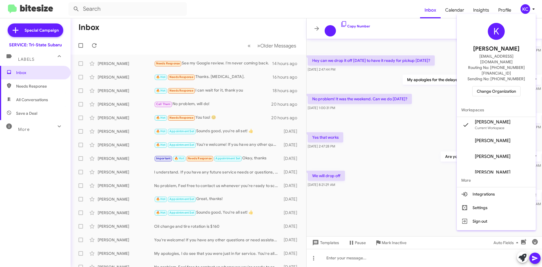
click at [492, 86] on span "Change Organization" at bounding box center [495, 91] width 39 height 10
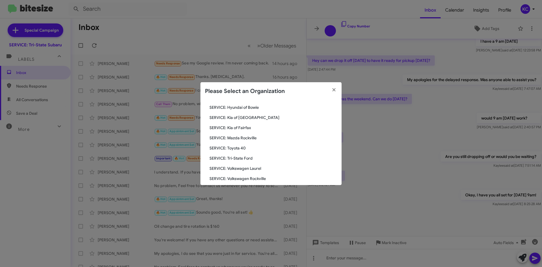
scroll to position [104, 0]
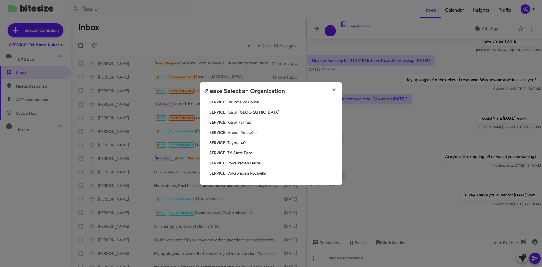
click at [240, 103] on span "SERVICE: Hyundai of Bowie" at bounding box center [272, 102] width 127 height 6
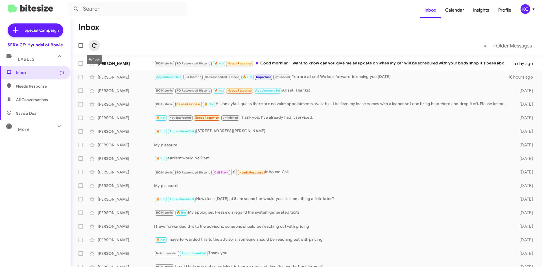
click at [97, 47] on icon at bounding box center [94, 45] width 7 height 7
click at [95, 48] on icon at bounding box center [94, 45] width 7 height 7
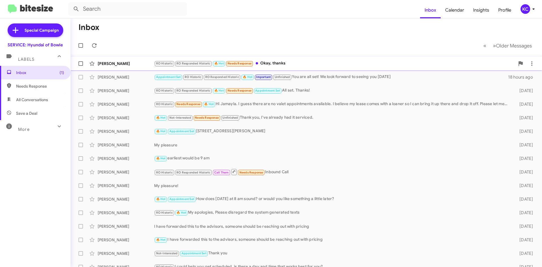
click at [452, 61] on div "RO Historic RO Responded Historic 🔥 Hot Needs Response Okay, thanks" at bounding box center [334, 63] width 360 height 6
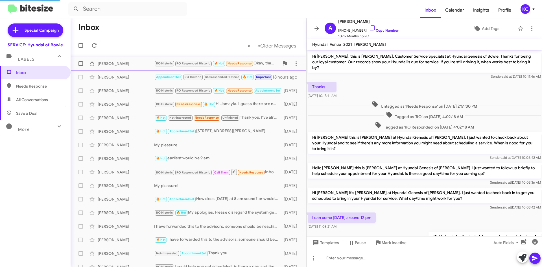
scroll to position [198, 0]
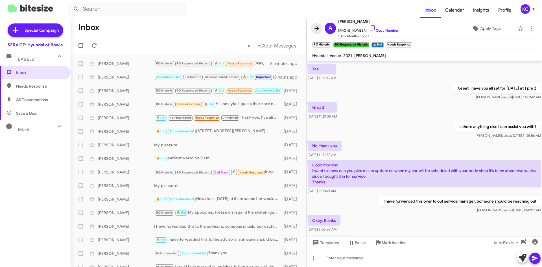
click at [313, 27] on span at bounding box center [316, 28] width 11 height 7
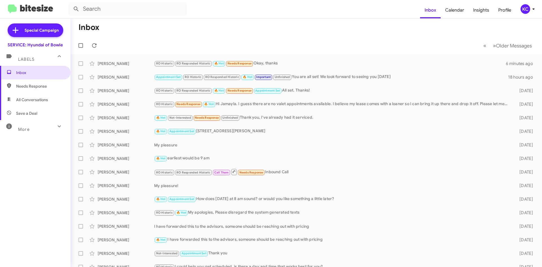
click at [529, 14] on mat-toolbar "Inbox Calendar Insights Profile KC" at bounding box center [271, 9] width 542 height 18
click at [528, 11] on div "KC" at bounding box center [525, 9] width 10 height 10
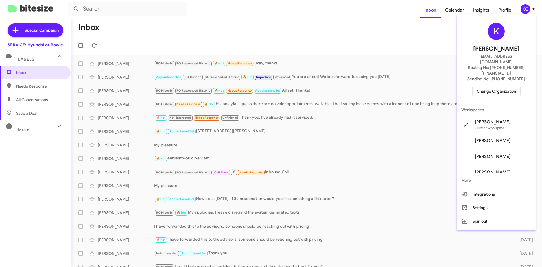
click at [494, 86] on span "Change Organization" at bounding box center [495, 91] width 39 height 10
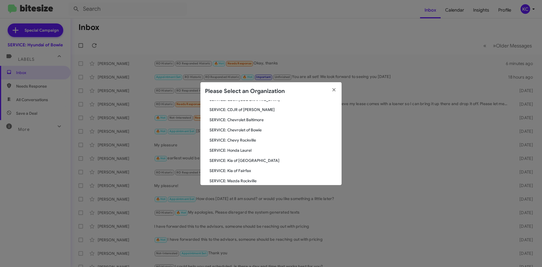
scroll to position [56, 0]
click at [339, 93] on button "button" at bounding box center [334, 90] width 16 height 16
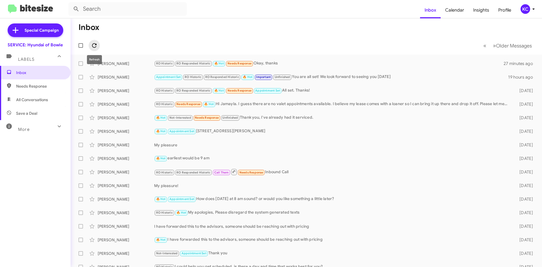
click at [95, 49] on button at bounding box center [94, 45] width 11 height 11
